Goal: Transaction & Acquisition: Purchase product/service

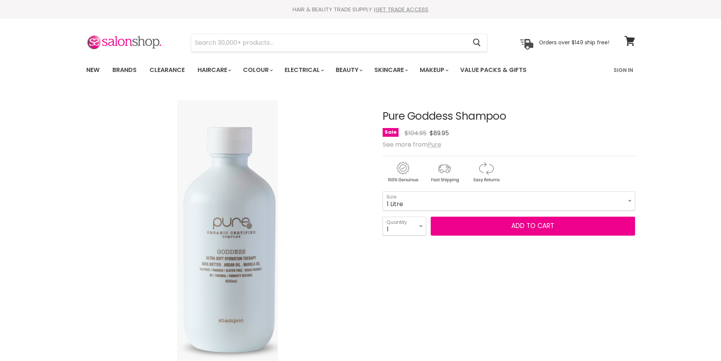
click at [438, 144] on u "Pure" at bounding box center [435, 144] width 14 height 9
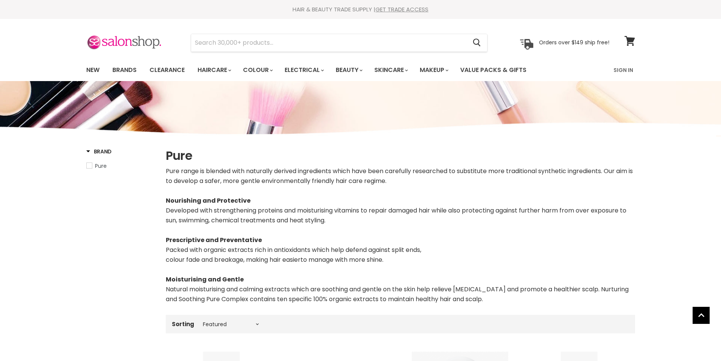
select select "manual"
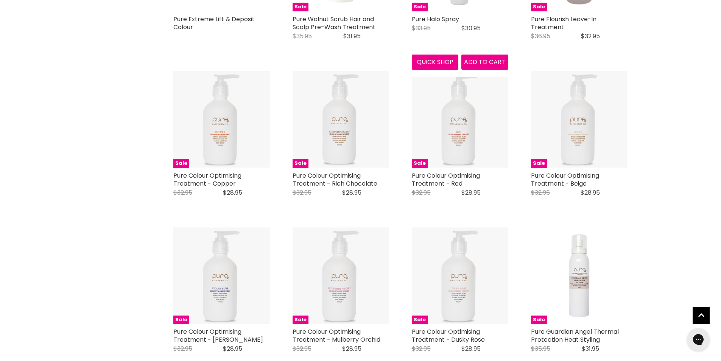
scroll to position [1515, 0]
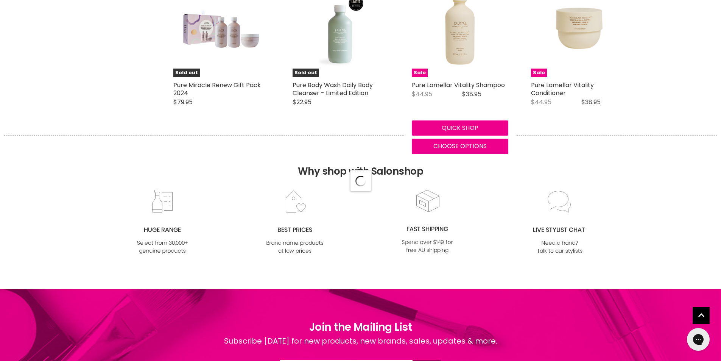
scroll to position [2045, 0]
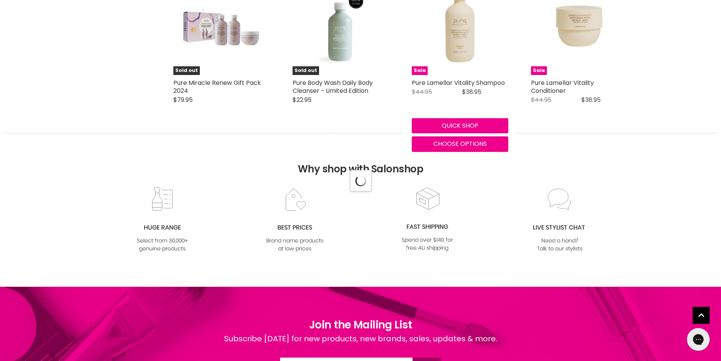
select select "manual"
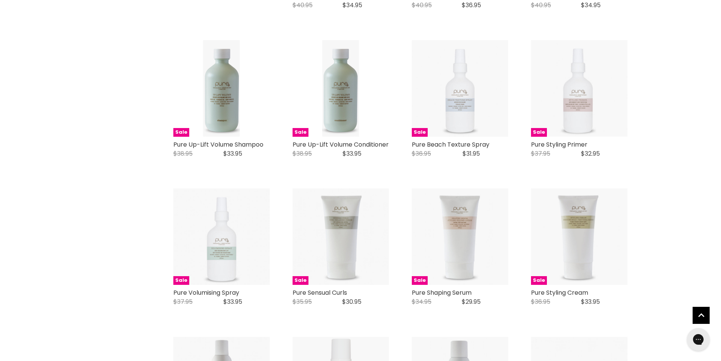
scroll to position [795, 0]
